Goal: Transaction & Acquisition: Book appointment/travel/reservation

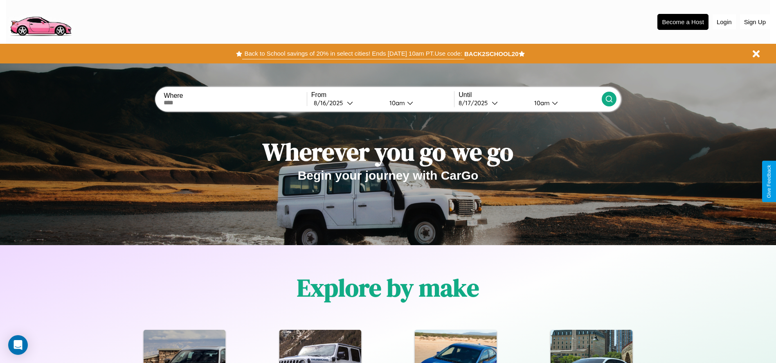
click at [353, 54] on button "Back to School savings of 20% in select cities! Ends 9/1 at 10am PT. Use code:" at bounding box center [353, 53] width 222 height 11
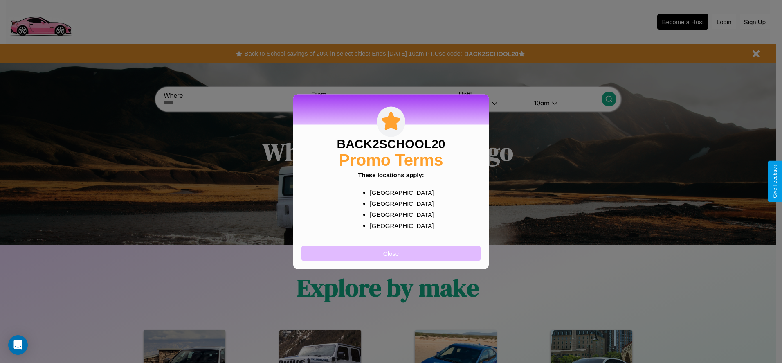
click at [391, 253] on button "Close" at bounding box center [390, 252] width 179 height 15
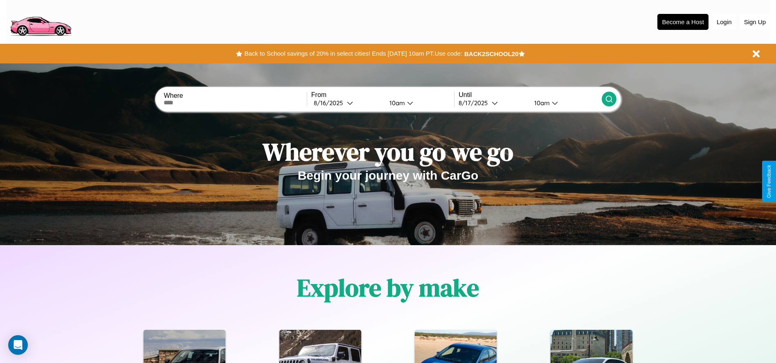
click at [235, 103] on input "text" at bounding box center [235, 102] width 143 height 7
type input "**********"
click at [347, 103] on div "8 / 16 / 2025" at bounding box center [330, 103] width 33 height 8
select select "*"
select select "****"
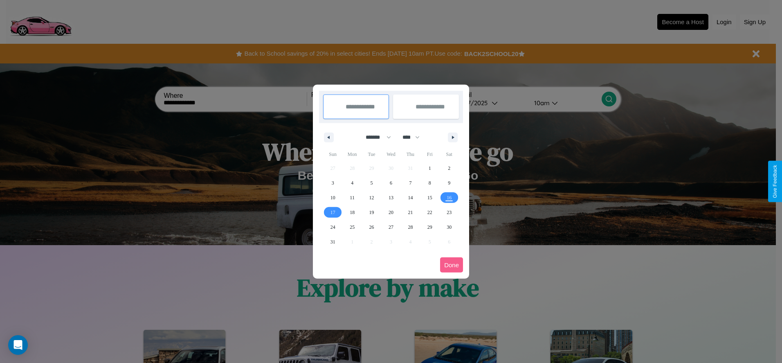
drag, startPoint x: 375, startPoint y: 137, endPoint x: 391, endPoint y: 164, distance: 31.6
click at [375, 137] on select "******* ******** ***** ***** *** **** **** ****** ********* ******* ******** **…" at bounding box center [377, 136] width 35 height 13
select select "*"
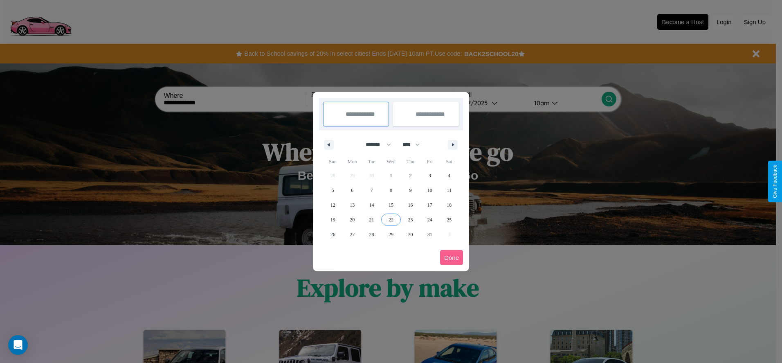
click at [391, 219] on span "22" at bounding box center [391, 219] width 5 height 15
type input "**********"
click at [333, 234] on span "26" at bounding box center [332, 234] width 5 height 15
type input "**********"
click at [452, 257] on button "Done" at bounding box center [451, 257] width 23 height 15
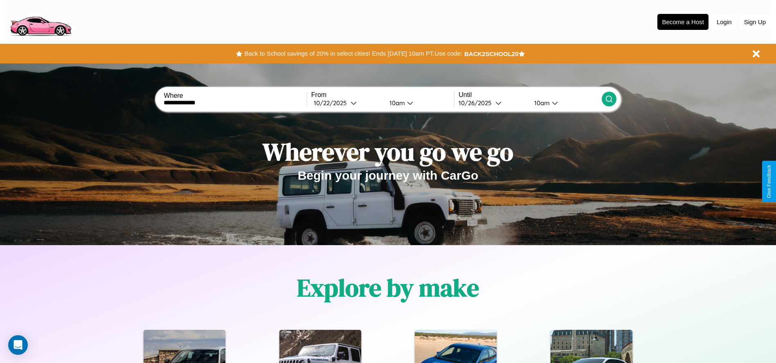
click at [396, 103] on div "10am" at bounding box center [396, 103] width 22 height 8
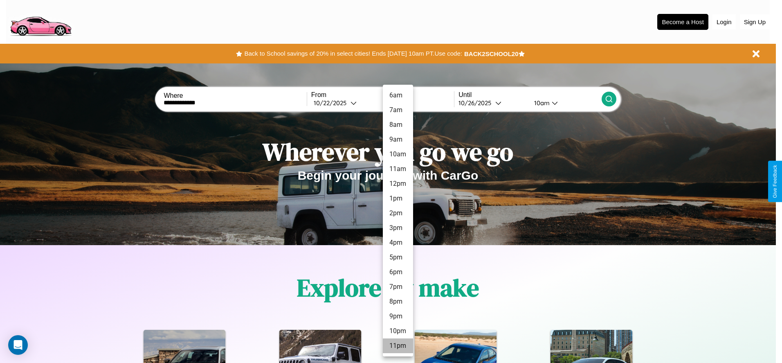
click at [398, 346] on li "11pm" at bounding box center [398, 345] width 30 height 15
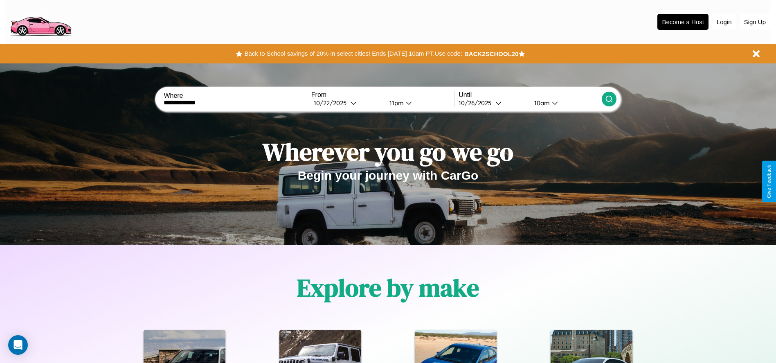
click at [541, 103] on div "10am" at bounding box center [541, 103] width 22 height 8
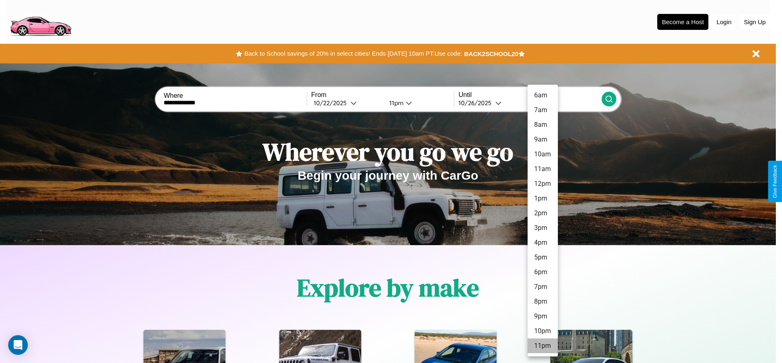
click at [542, 346] on li "11pm" at bounding box center [543, 345] width 30 height 15
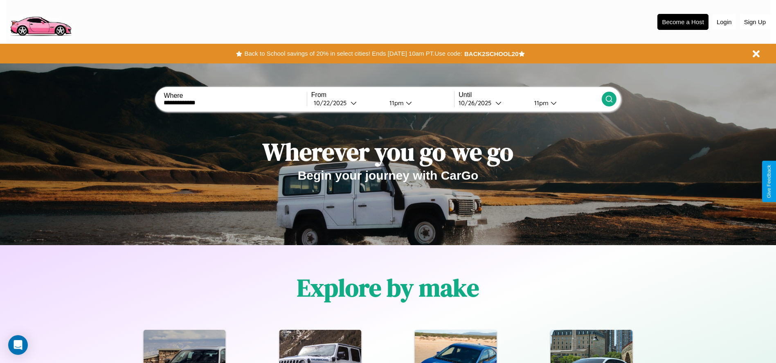
click at [609, 99] on icon at bounding box center [609, 99] width 8 height 8
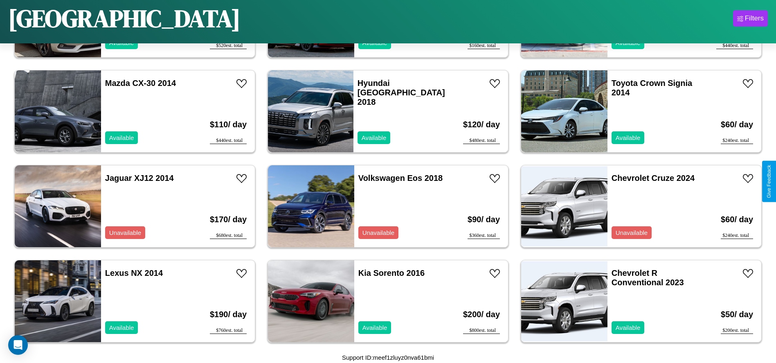
scroll to position [281, 0]
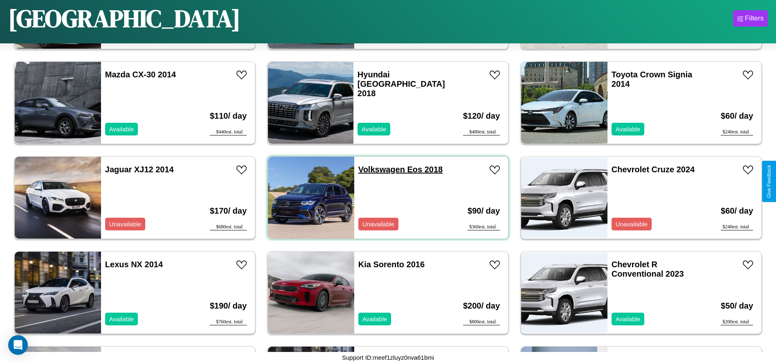
click at [378, 169] on link "Volkswagen Eos 2018" at bounding box center [400, 169] width 84 height 9
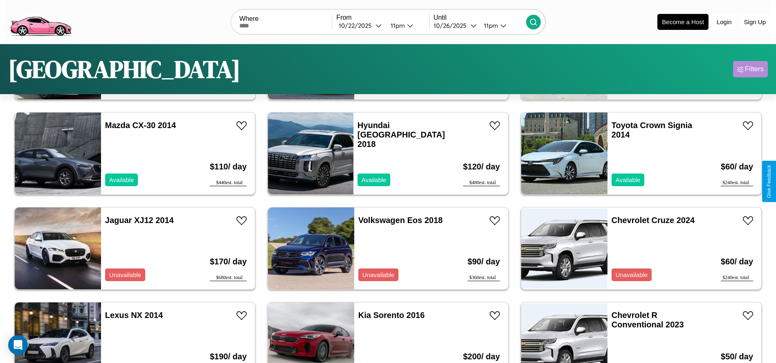
click at [750, 69] on div "Filters" at bounding box center [754, 69] width 19 height 8
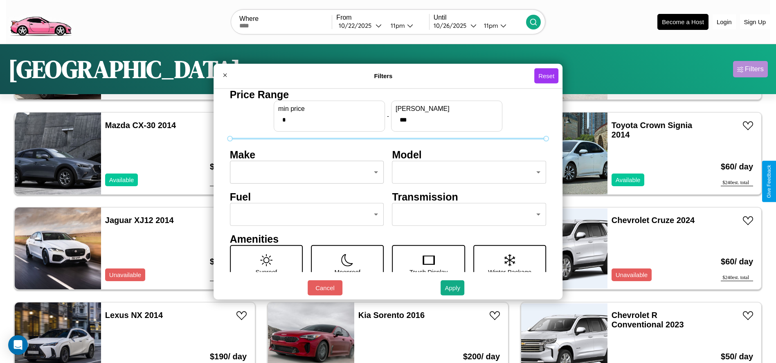
scroll to position [34, 0]
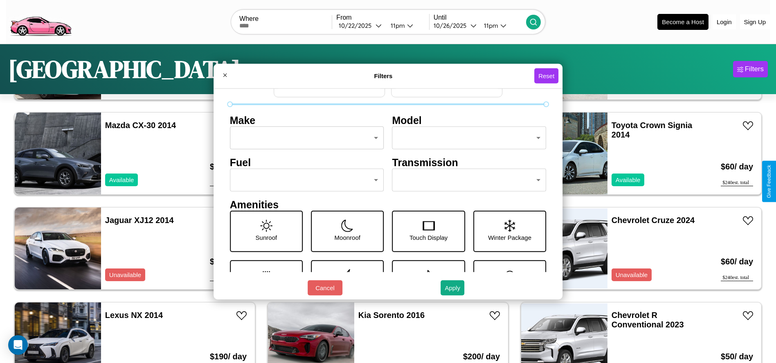
click at [465, 180] on body "CarGo Where From 10 / 22 / 2025 11pm Until 10 / 26 / 2025 11pm Become a Host Lo…" at bounding box center [388, 207] width 776 height 414
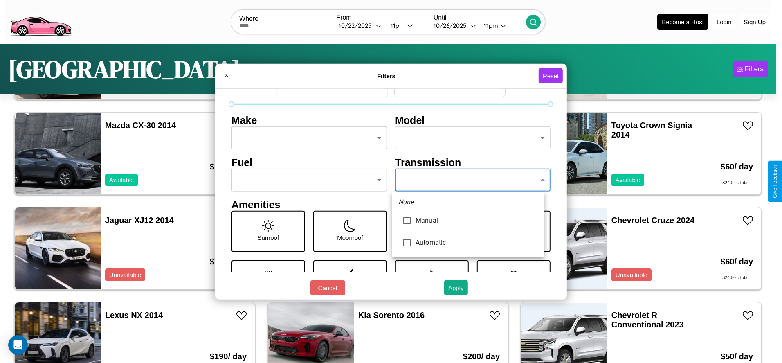
type input "*********"
click at [468, 180] on div at bounding box center [391, 181] width 782 height 363
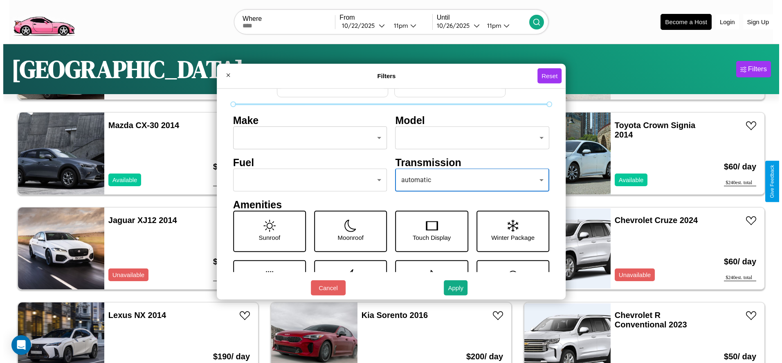
scroll to position [0, 0]
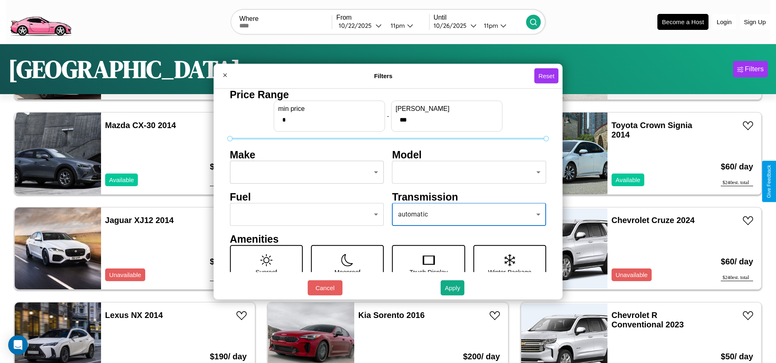
click at [304, 172] on body "CarGo Where From 10 / 22 / 2025 11pm Until 10 / 26 / 2025 11pm Become a Host Lo…" at bounding box center [388, 207] width 776 height 414
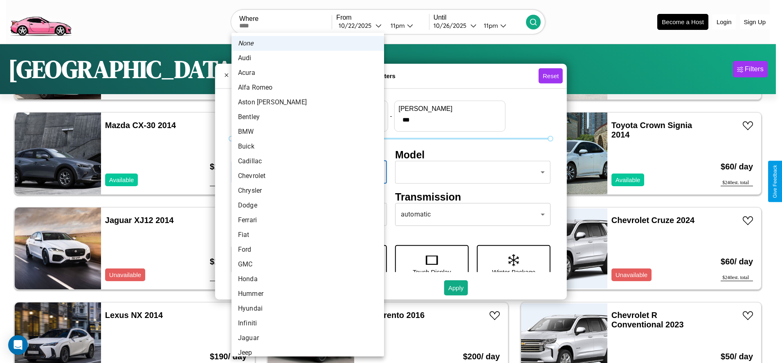
click at [305, 73] on li "Acura" at bounding box center [308, 72] width 153 height 15
type input "*****"
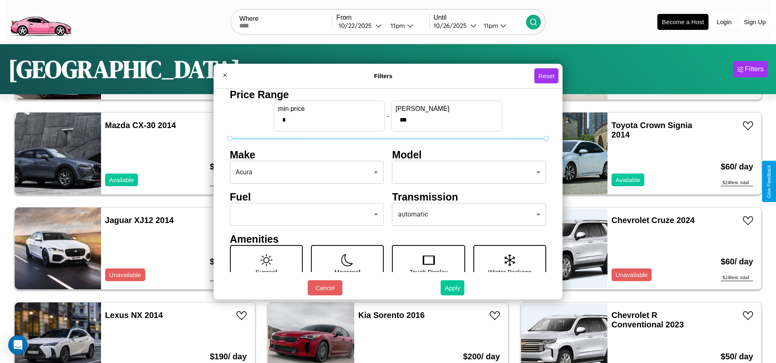
click at [453, 288] on button "Apply" at bounding box center [453, 287] width 24 height 15
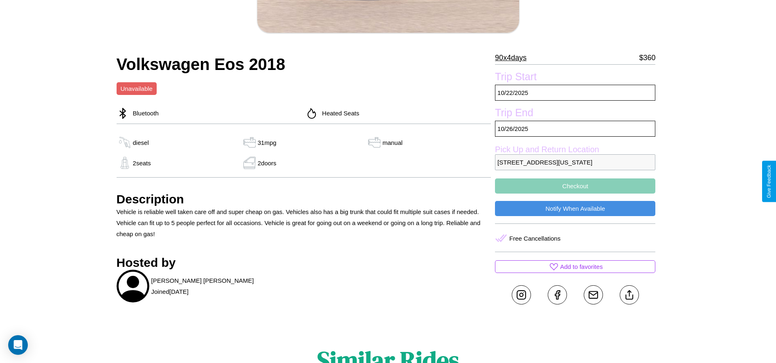
scroll to position [223, 0]
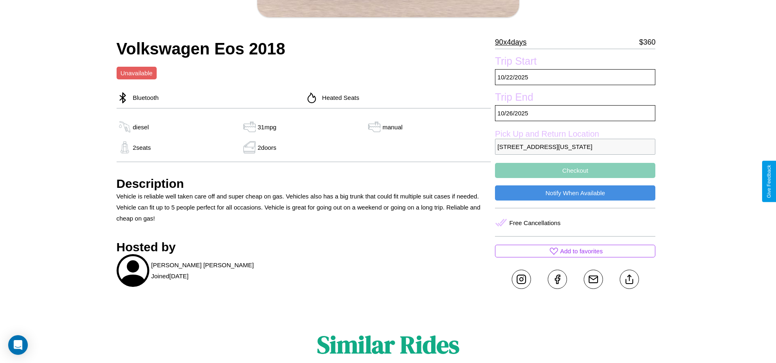
click at [575, 178] on button "Checkout" at bounding box center [575, 170] width 160 height 15
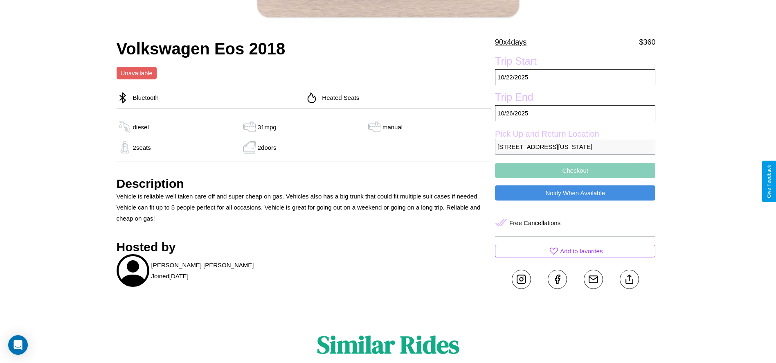
click at [575, 178] on button "Checkout" at bounding box center [575, 170] width 160 height 15
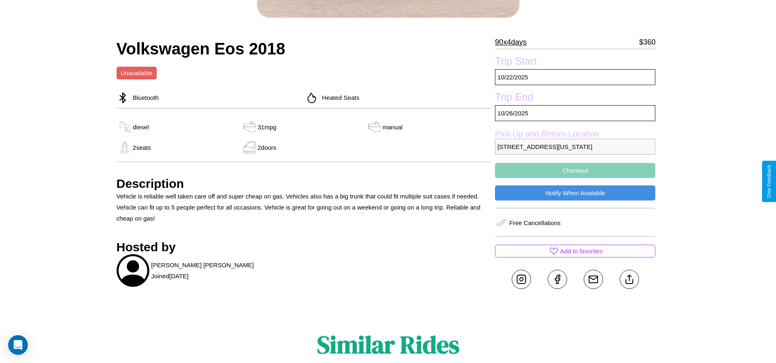
click at [575, 178] on button "Checkout" at bounding box center [575, 170] width 160 height 15
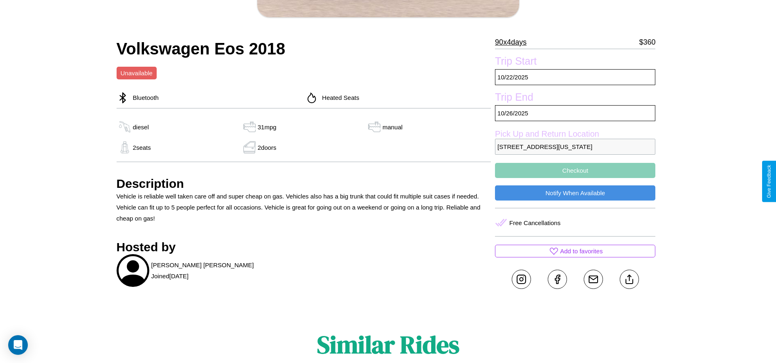
click at [575, 178] on button "Checkout" at bounding box center [575, 170] width 160 height 15
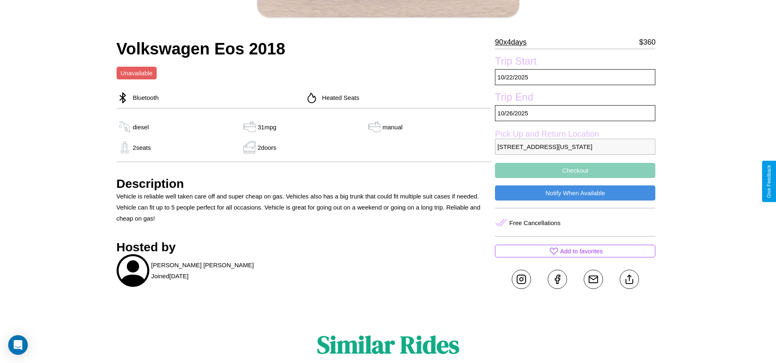
click at [575, 178] on button "Checkout" at bounding box center [575, 170] width 160 height 15
